Goal: Check status

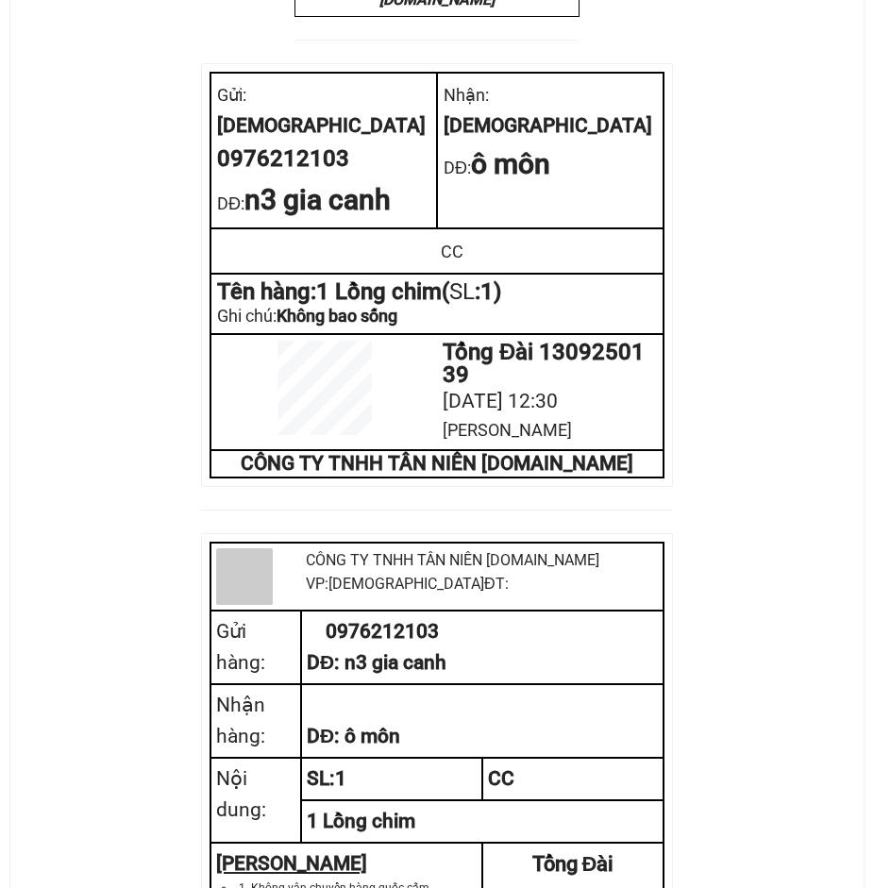
scroll to position [755, 0]
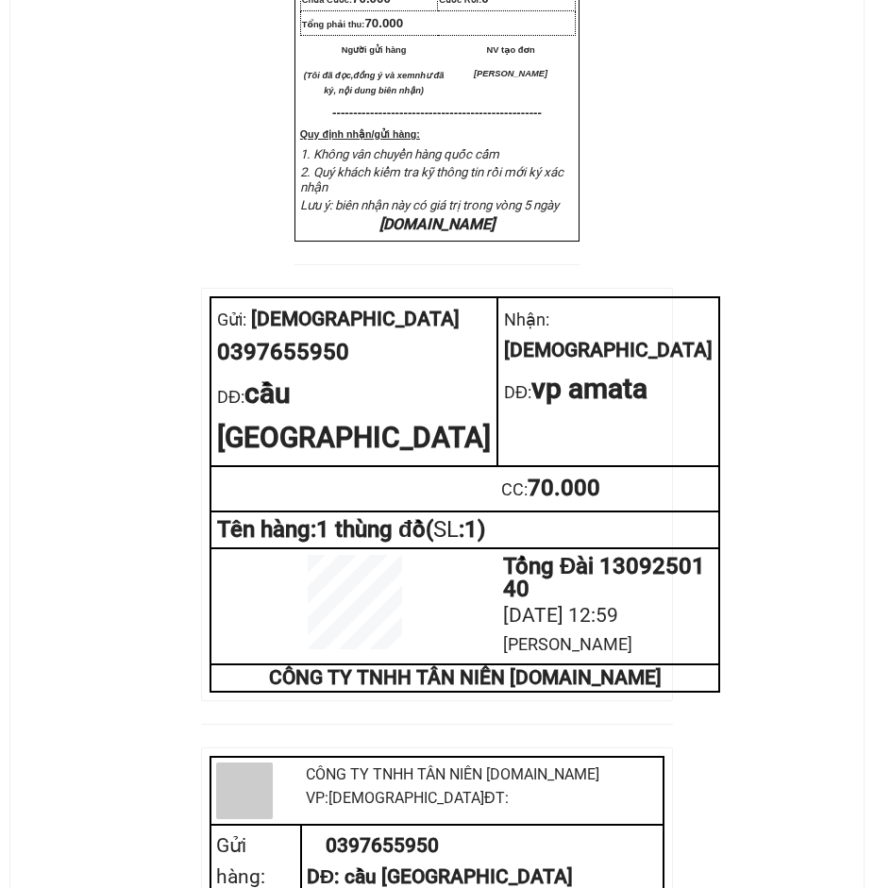
scroll to position [660, 0]
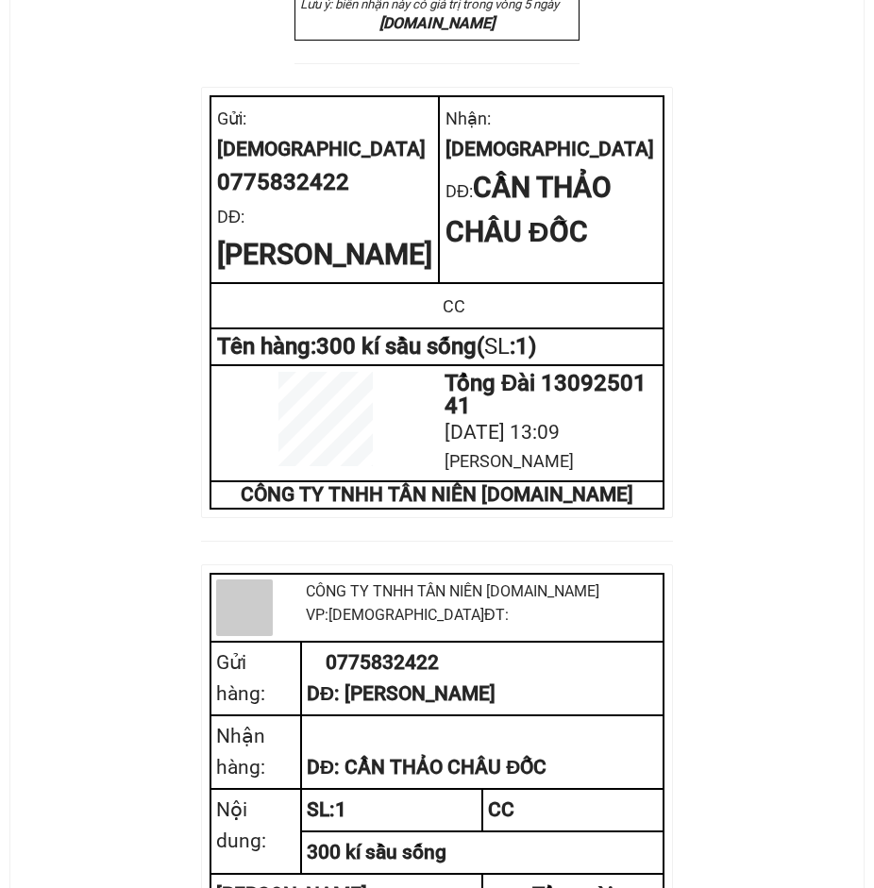
scroll to position [755, 0]
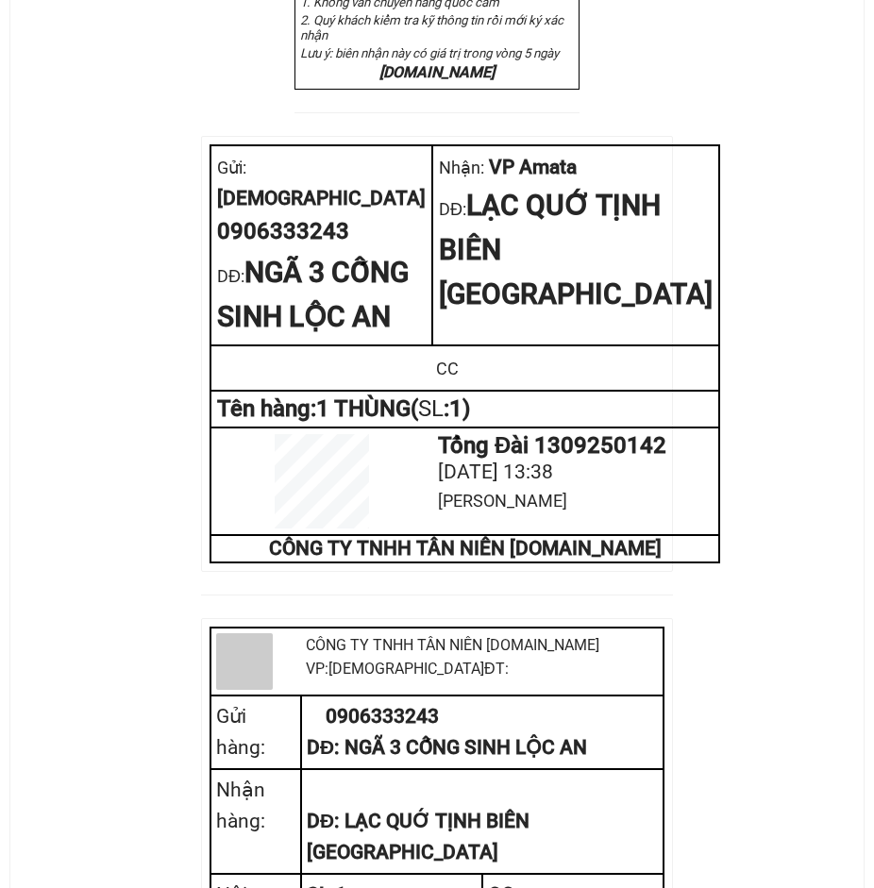
scroll to position [660, 0]
